Goal: Check status: Check status

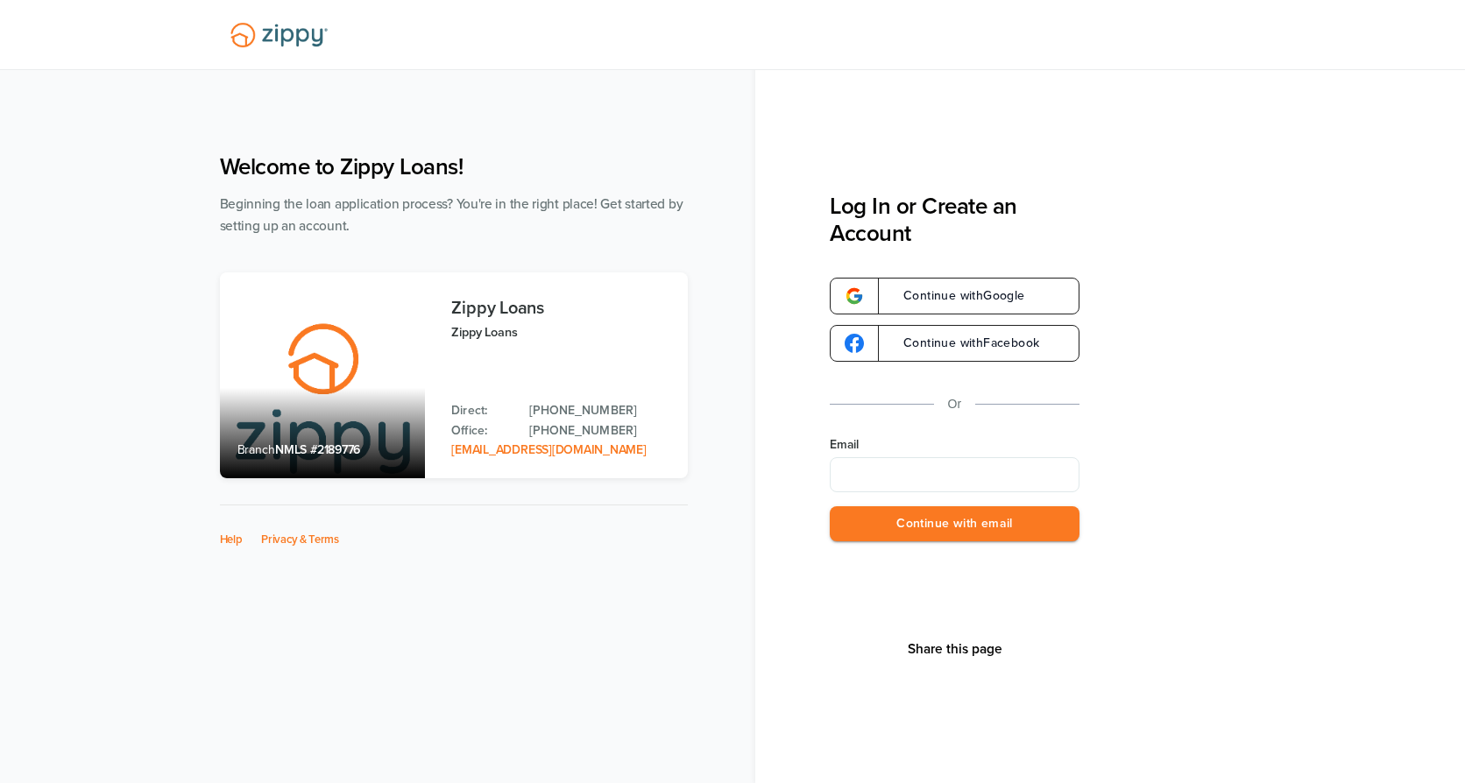
click at [888, 464] on input "Email" at bounding box center [955, 474] width 250 height 35
type input "**********"
click at [877, 520] on button "Continue with email" at bounding box center [955, 524] width 250 height 36
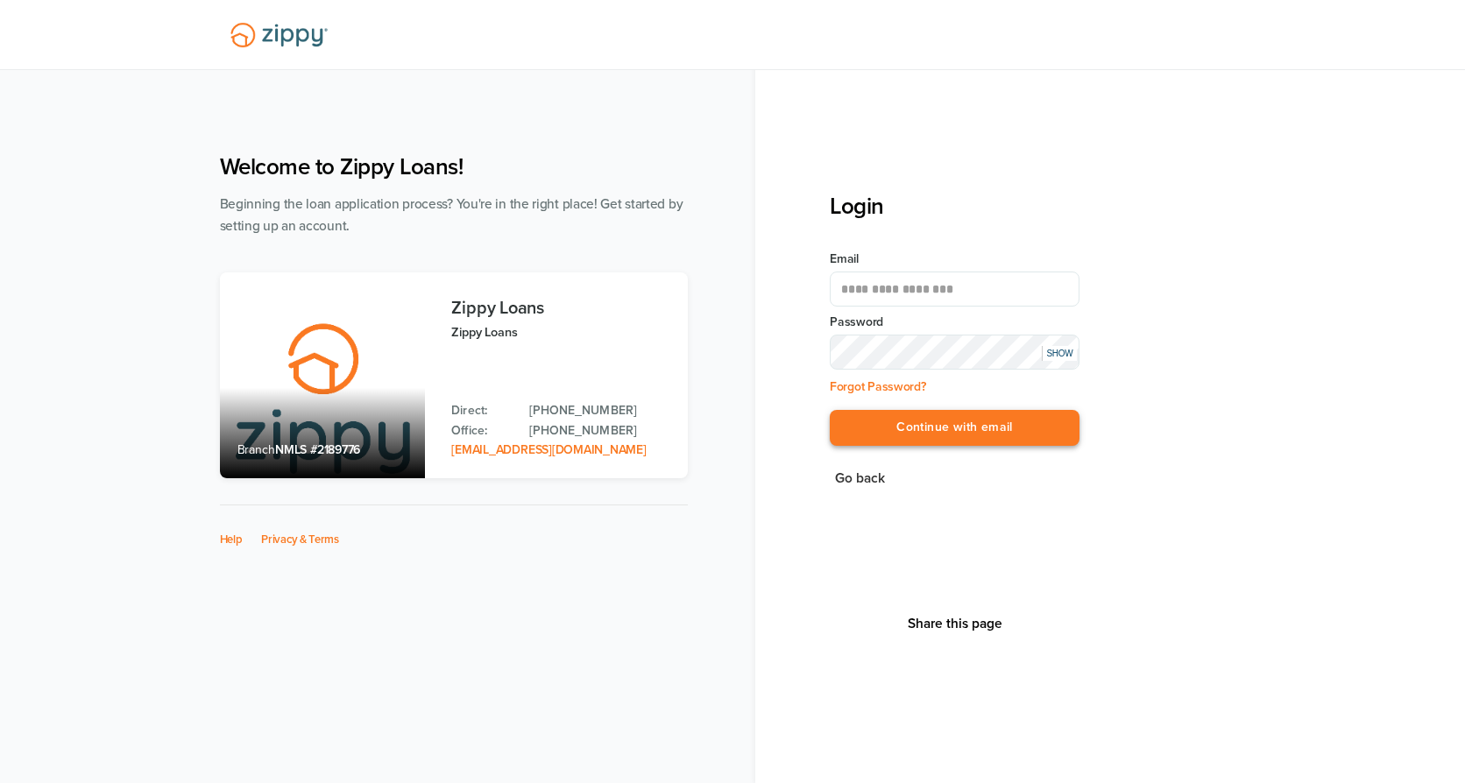
click at [892, 430] on button "Continue with email" at bounding box center [955, 428] width 250 height 36
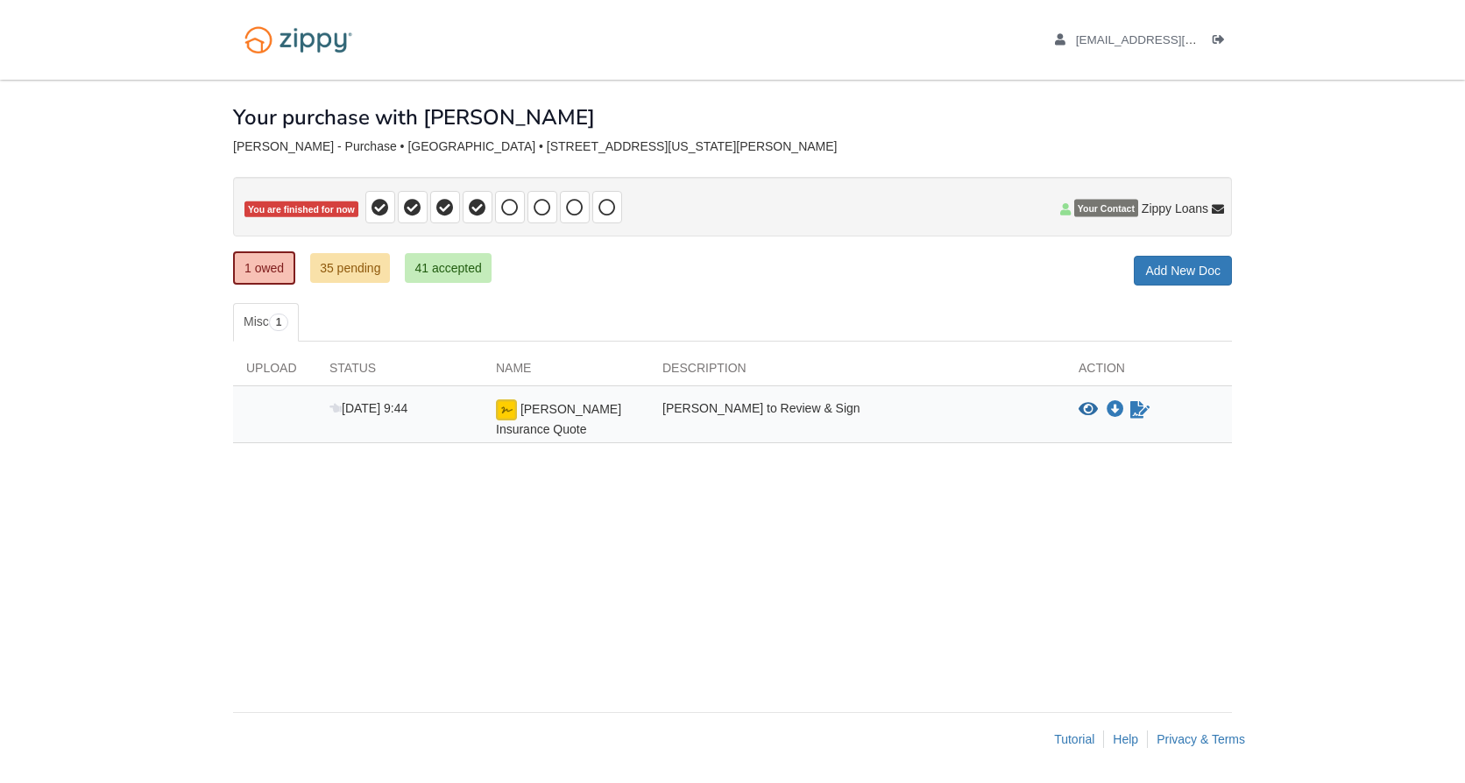
click at [1356, 277] on body "[EMAIL_ADDRESS][DOMAIN_NAME] Logout ×" at bounding box center [732, 391] width 1465 height 783
click at [936, 666] on div "× × × Pending Add Document Notice document will be included in the email sent t…" at bounding box center [732, 387] width 999 height 615
click at [1360, 422] on body "fer0885@icloud.com Logout ×" at bounding box center [732, 391] width 1465 height 783
click at [1363, 423] on body "fer0885@icloud.com Logout ×" at bounding box center [732, 391] width 1465 height 783
drag, startPoint x: 1113, startPoint y: 548, endPoint x: 1081, endPoint y: 531, distance: 35.7
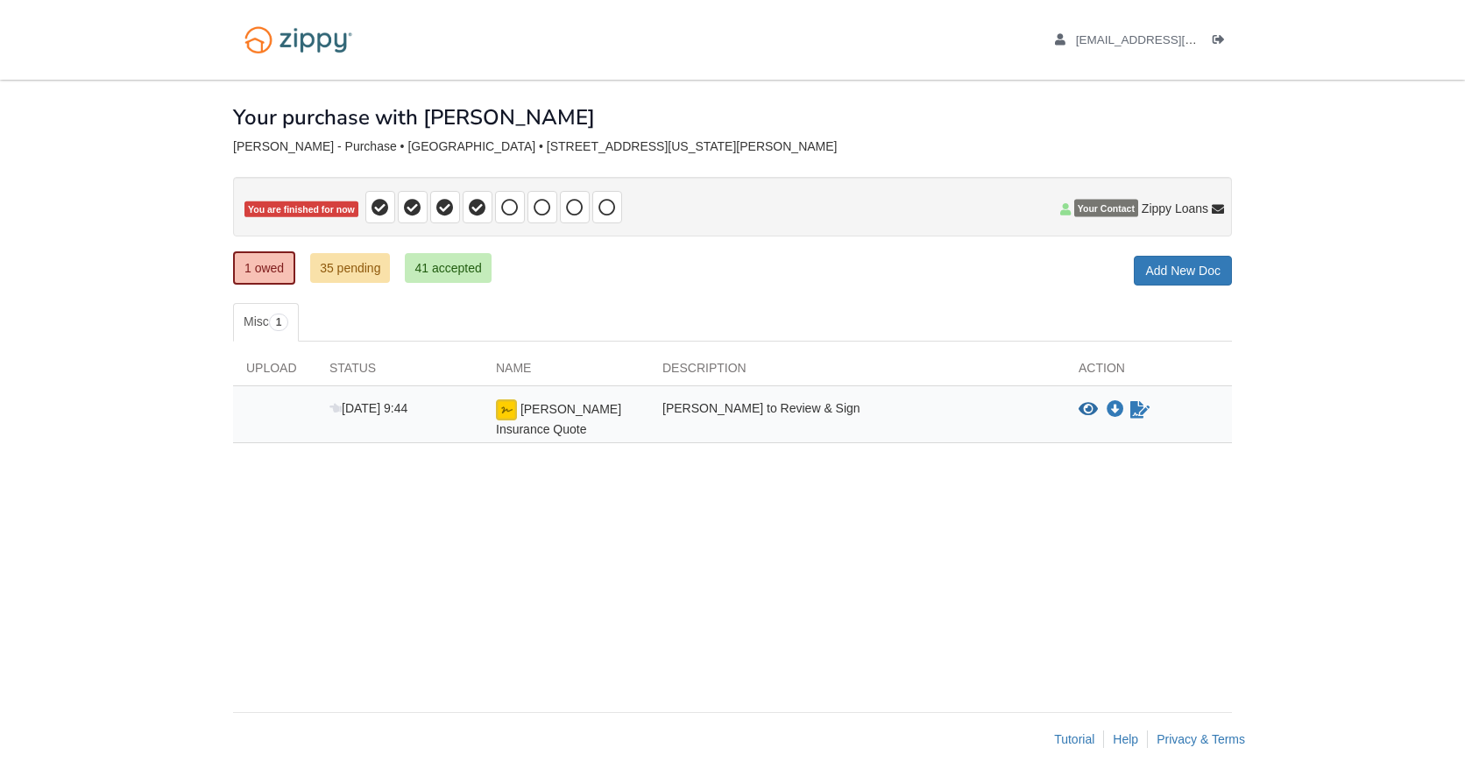
click at [1112, 548] on div "× × × Pending Add Document Notice document will be included in the email sent t…" at bounding box center [732, 387] width 999 height 615
click at [909, 403] on div "[PERSON_NAME] to Review & Sign" at bounding box center [857, 419] width 416 height 39
click at [1082, 412] on icon "View Lopez Insurance Quote" at bounding box center [1088, 410] width 19 height 18
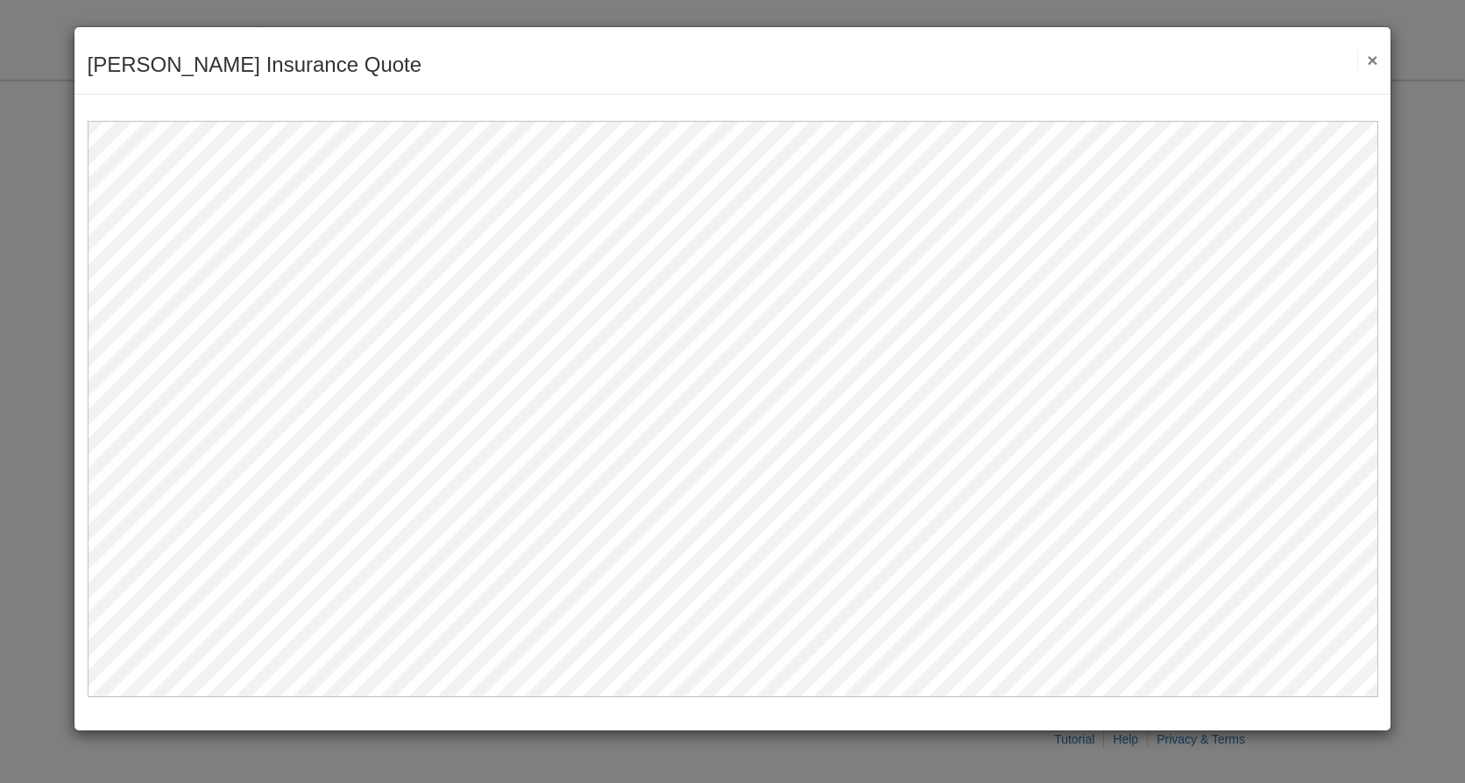
click at [1398, 429] on div "[PERSON_NAME] Insurance Quote Save Cancel Previous Document Next Document ×" at bounding box center [732, 391] width 1465 height 783
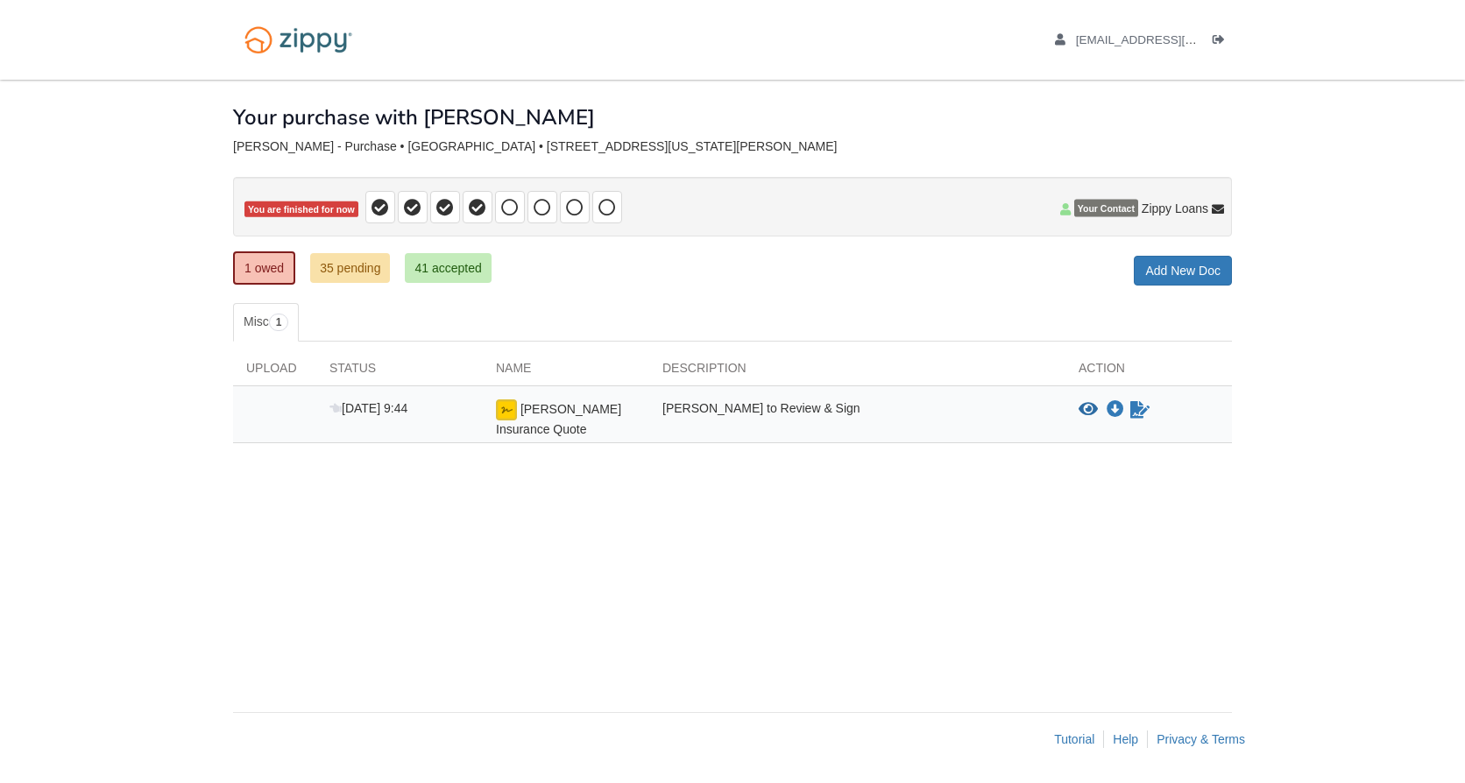
click at [1318, 450] on body "fer0885@icloud.com Logout ×" at bounding box center [732, 391] width 1465 height 783
click at [1086, 411] on icon "View Lopez Insurance Quote" at bounding box center [1088, 410] width 19 height 18
